Goal: Task Accomplishment & Management: Use online tool/utility

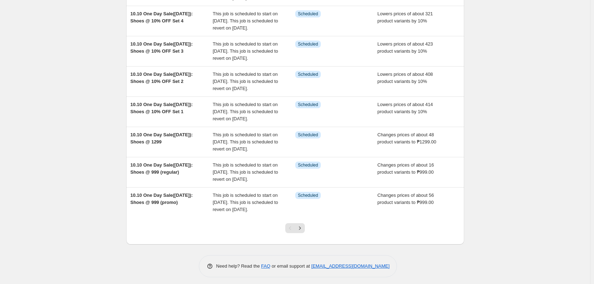
scroll to position [225, 0]
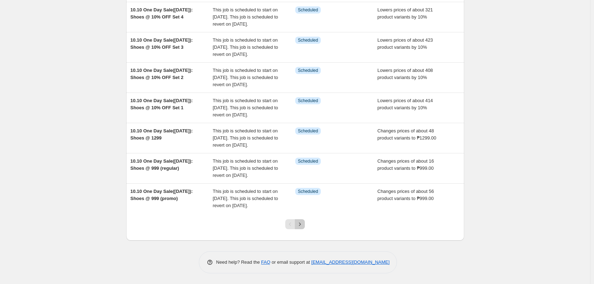
click at [303, 224] on icon "Next" at bounding box center [299, 223] width 7 height 7
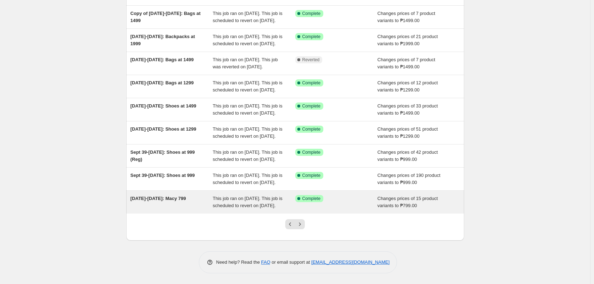
scroll to position [161, 0]
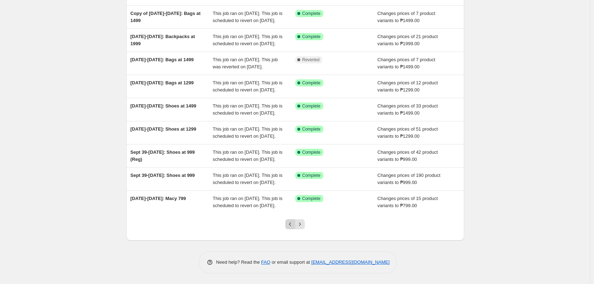
click at [288, 227] on button "Previous" at bounding box center [290, 224] width 10 height 10
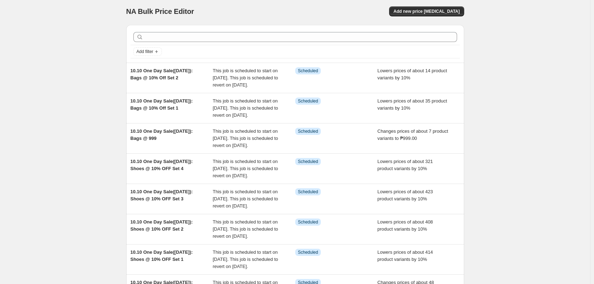
scroll to position [0, 0]
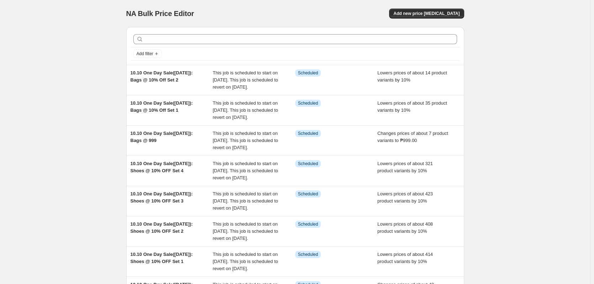
click at [520, 127] on div "NA Bulk Price Editor. This page is ready NA Bulk Price Editor Add new price cha…" at bounding box center [295, 218] width 590 height 437
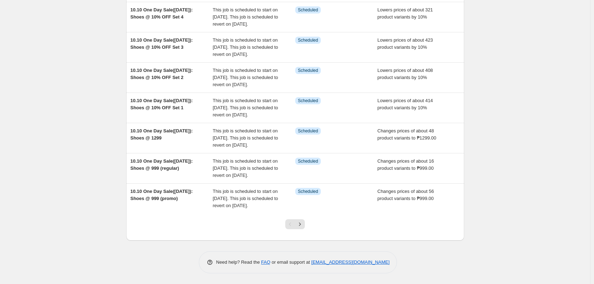
scroll to position [154, 0]
